Goal: Task Accomplishment & Management: Complete application form

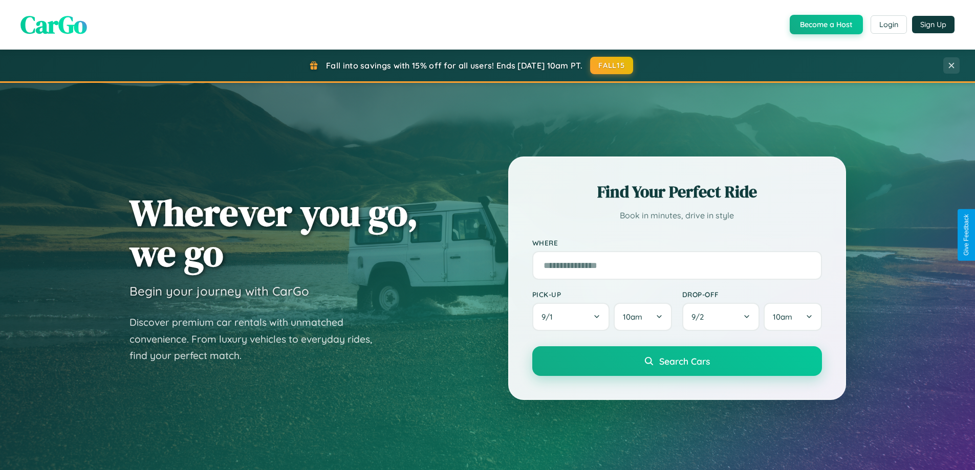
scroll to position [1970, 0]
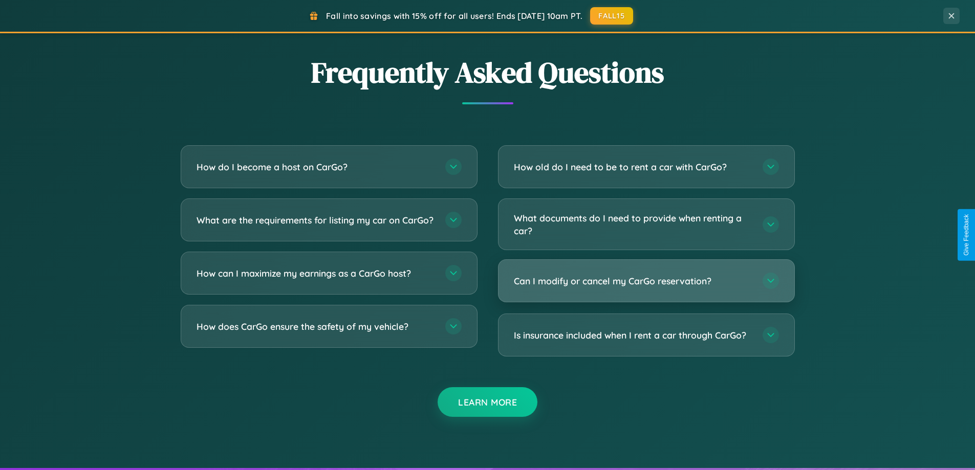
click at [646, 281] on h3 "Can I modify or cancel my CarGo reservation?" at bounding box center [633, 281] width 239 height 13
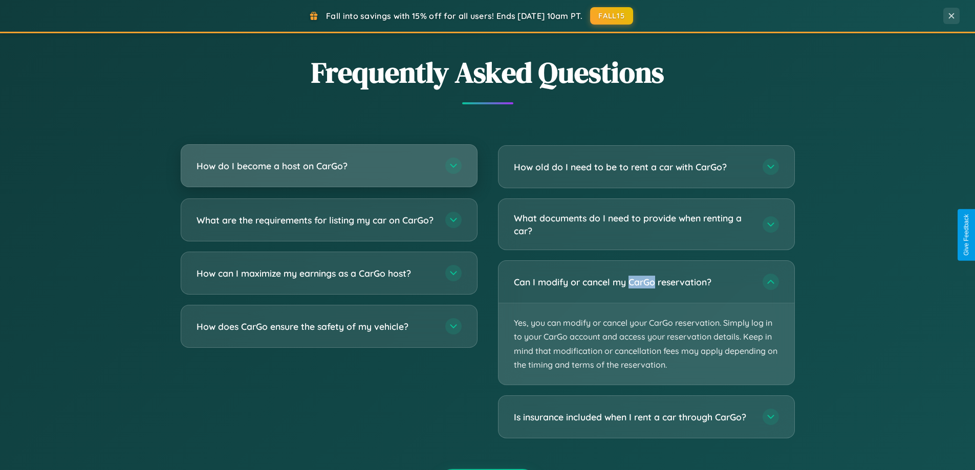
click at [329, 166] on h3 "How do I become a host on CarGo?" at bounding box center [316, 166] width 239 height 13
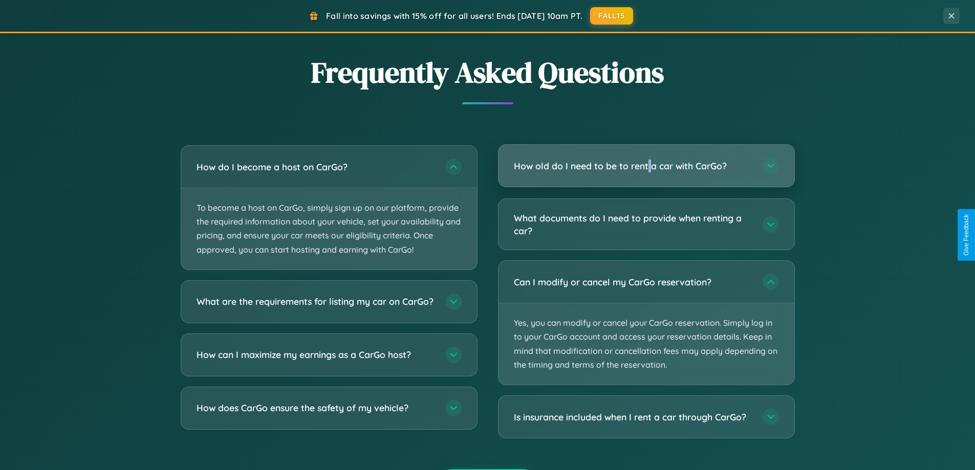
click at [646, 167] on h3 "How old do I need to be to rent a car with CarGo?" at bounding box center [633, 166] width 239 height 13
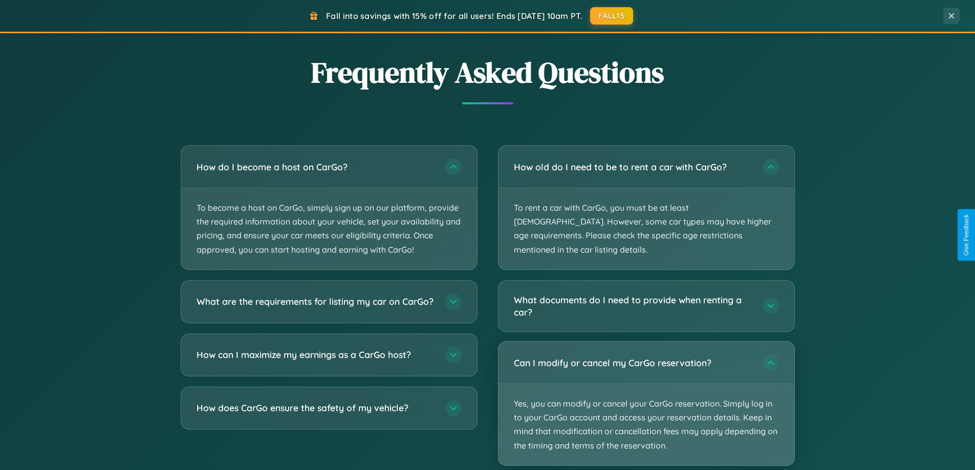
click at [646, 390] on p "Yes, you can modify or cancel your CarGo reservation. Simply log in to your Car…" at bounding box center [647, 424] width 296 height 81
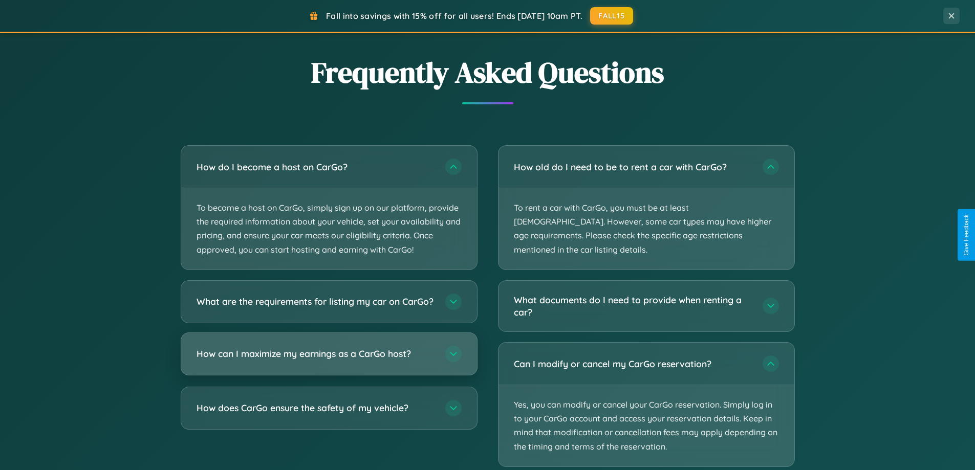
click at [329, 360] on h3 "How can I maximize my earnings as a CarGo host?" at bounding box center [316, 354] width 239 height 13
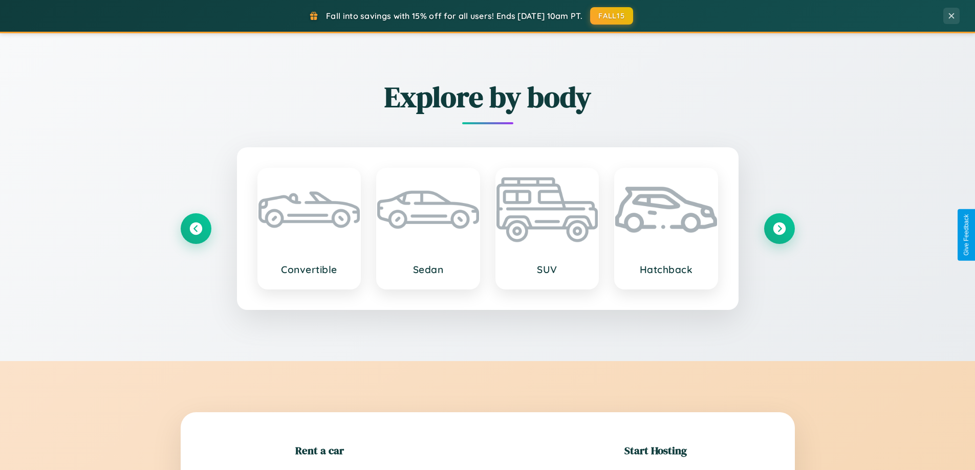
scroll to position [441, 0]
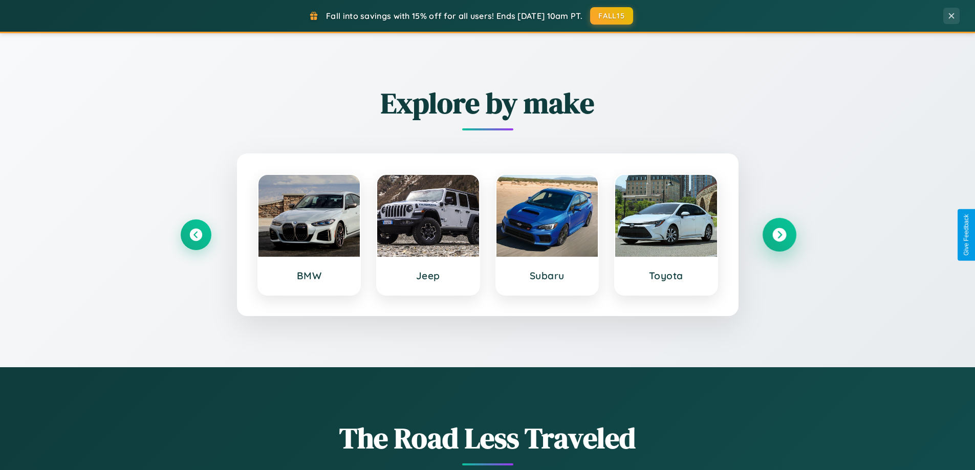
click at [779, 235] on icon at bounding box center [779, 235] width 14 height 14
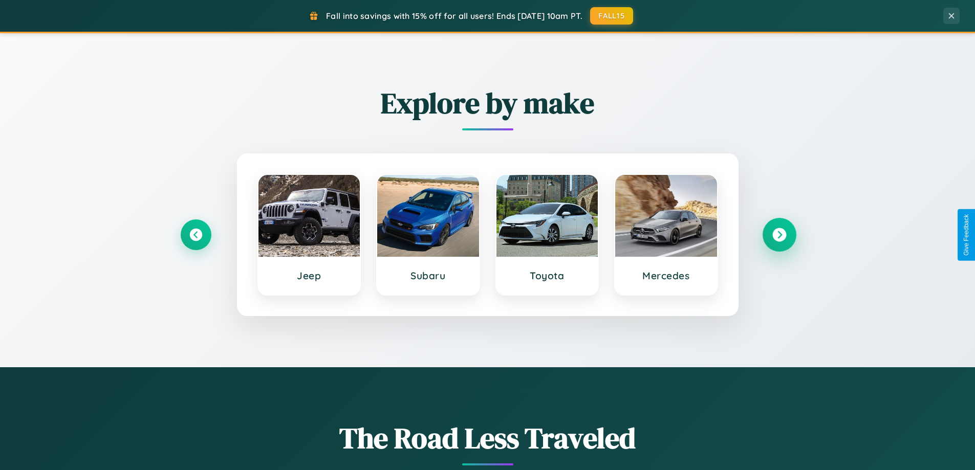
click at [779, 235] on icon at bounding box center [779, 235] width 14 height 14
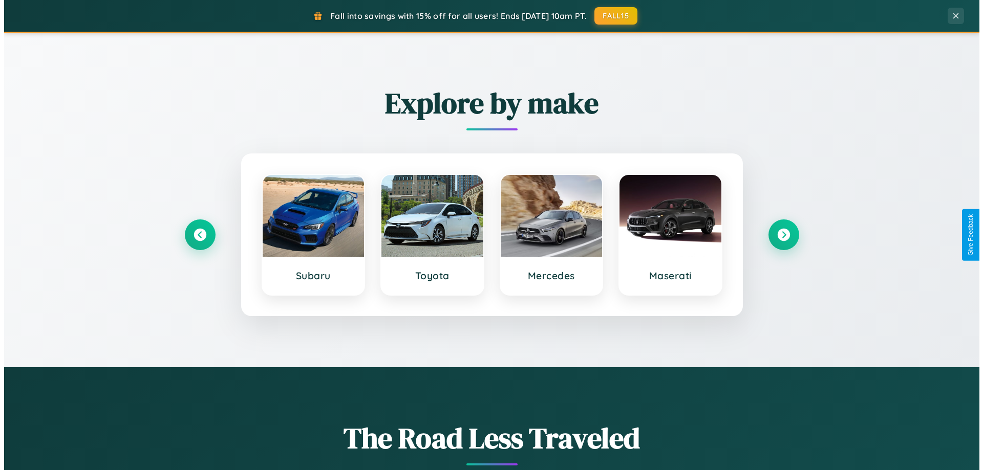
scroll to position [0, 0]
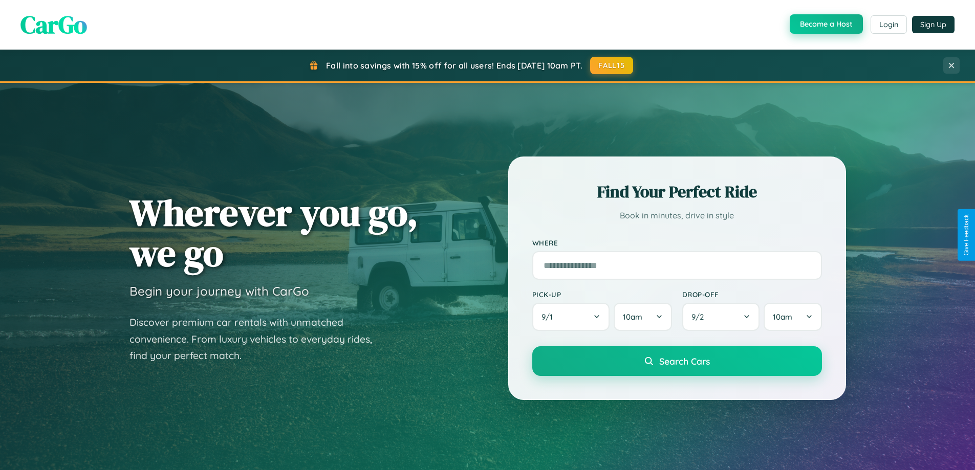
click at [825, 24] on button "Become a Host" at bounding box center [826, 23] width 73 height 19
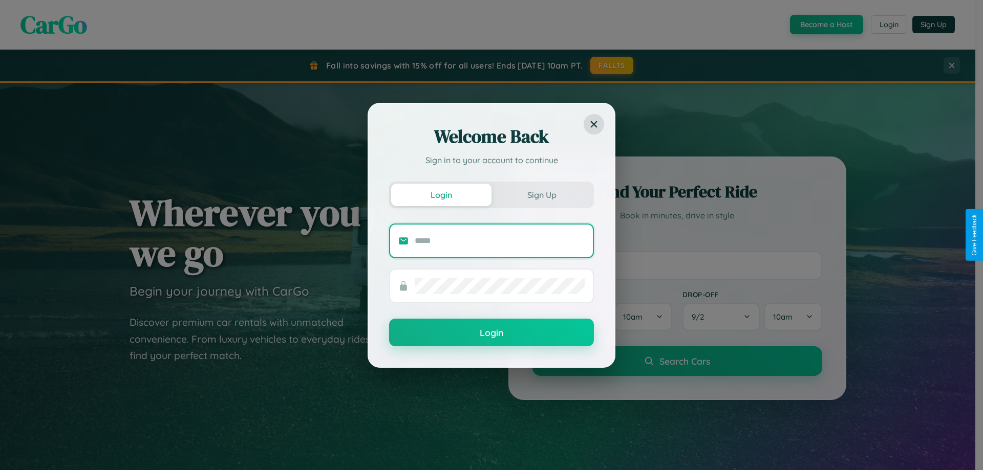
click at [500, 241] on input "text" at bounding box center [500, 241] width 170 height 16
type input "**********"
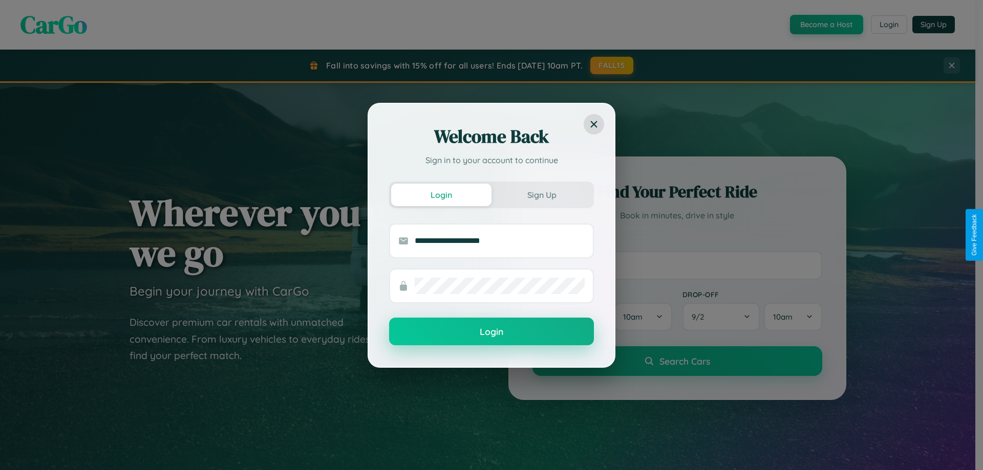
click at [491, 332] on button "Login" at bounding box center [491, 332] width 205 height 28
